Goal: Task Accomplishment & Management: Use online tool/utility

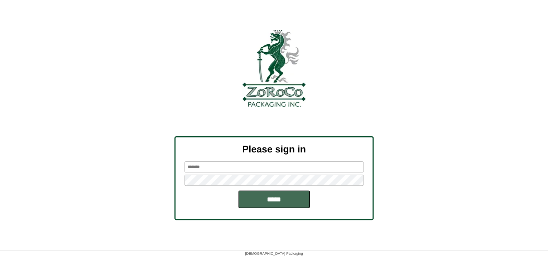
type input "*******"
click at [287, 201] on input "*****" at bounding box center [274, 199] width 72 height 18
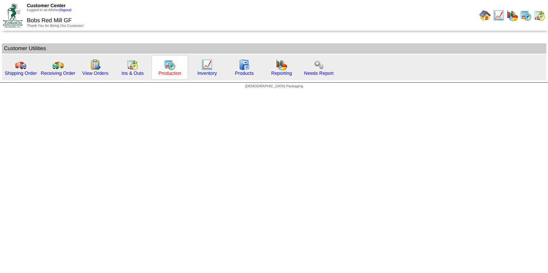
click at [169, 73] on link "Production" at bounding box center [169, 73] width 23 height 5
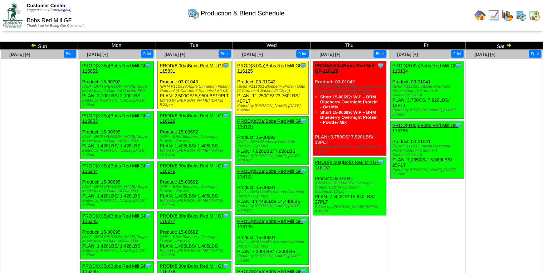
click at [33, 44] on img at bounding box center [34, 45] width 6 height 6
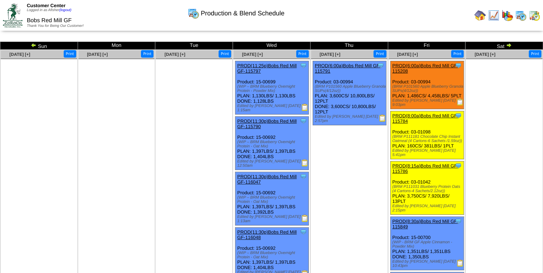
click at [384, 118] on img at bounding box center [382, 118] width 7 height 7
drag, startPoint x: 479, startPoint y: 15, endPoint x: 465, endPoint y: 18, distance: 15.0
click at [479, 15] on img at bounding box center [480, 15] width 11 height 11
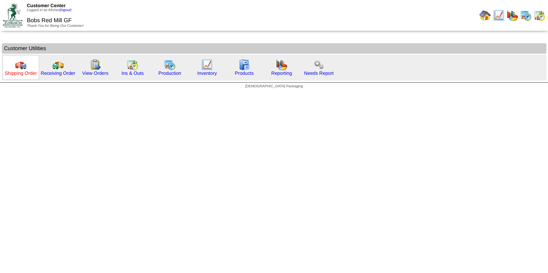
click at [30, 71] on link "Shipping Order" at bounding box center [21, 73] width 32 height 5
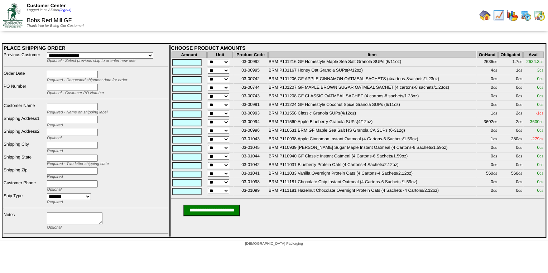
drag, startPoint x: 530, startPoint y: 139, endPoint x: 498, endPoint y: 27, distance: 116.4
click at [531, 139] on span "-279 CS" at bounding box center [537, 138] width 13 height 5
click at [497, 14] on img at bounding box center [498, 15] width 11 height 11
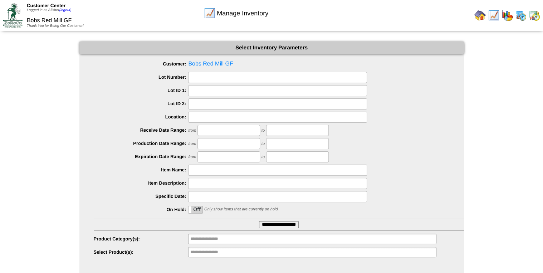
click at [273, 227] on input "**********" at bounding box center [279, 224] width 40 height 7
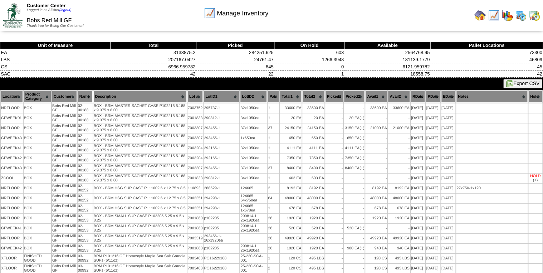
click at [510, 83] on img at bounding box center [510, 83] width 7 height 7
drag, startPoint x: 376, startPoint y: 11, endPoint x: 412, endPoint y: 6, distance: 36.3
click at [376, 11] on div "Manage Inventory" at bounding box center [236, 11] width 311 height 20
click at [481, 18] on img at bounding box center [480, 15] width 11 height 11
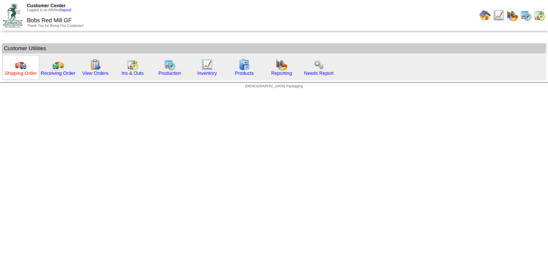
click at [26, 74] on link "Shipping Order" at bounding box center [21, 73] width 32 height 5
